Goal: Task Accomplishment & Management: Use online tool/utility

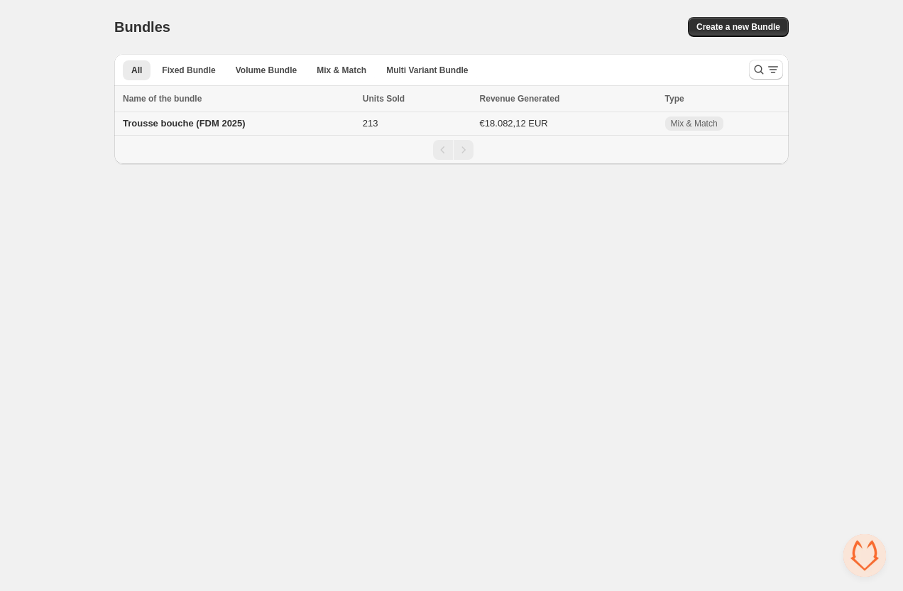
click at [173, 128] on span "Trousse bouche (FDM 2025)" at bounding box center [184, 123] width 123 height 11
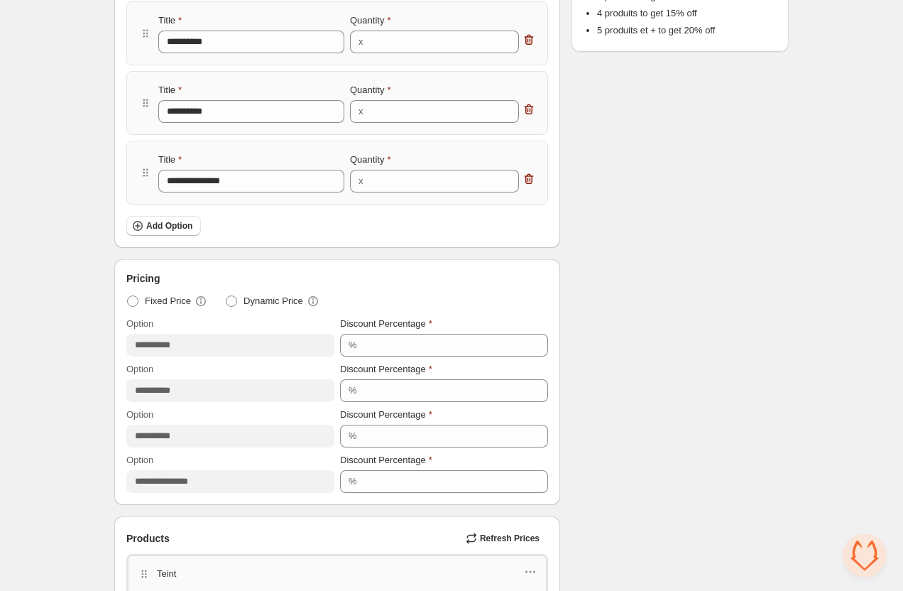
scroll to position [356, 0]
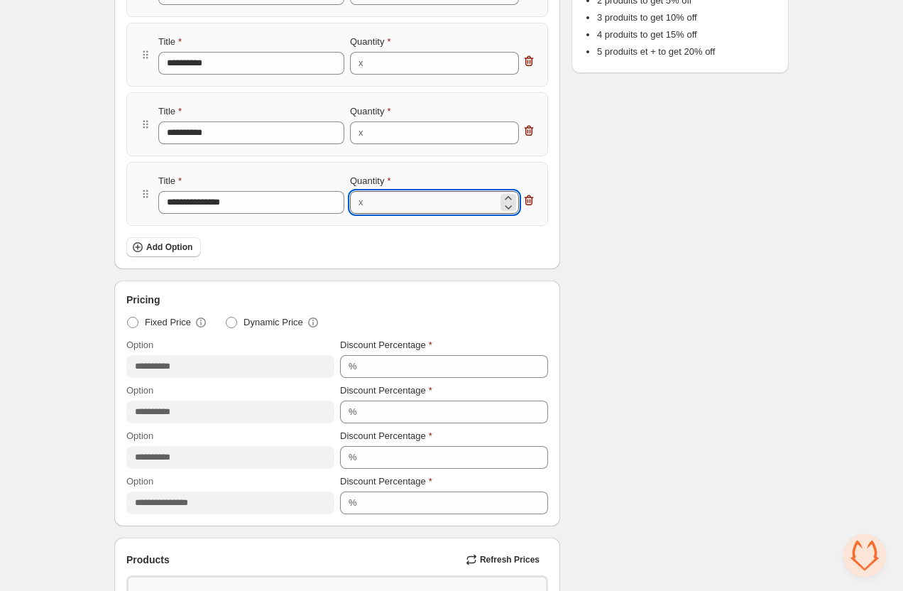
click at [395, 206] on input "*" at bounding box center [433, 202] width 131 height 23
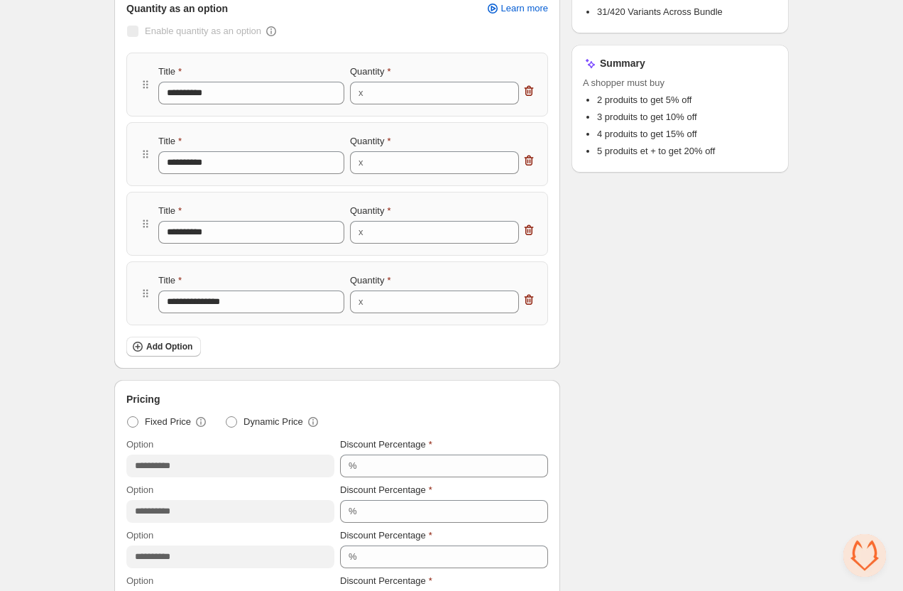
scroll to position [235, 0]
